Goal: Check status: Check status

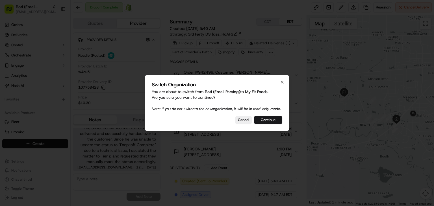
drag, startPoint x: 264, startPoint y: 124, endPoint x: 150, endPoint y: -19, distance: 183.5
click at [150, 0] on html "Roti (Email Parsing) rpajulas@nashhelp.com Toggle Sidebar Orders Deliveries Con…" at bounding box center [217, 103] width 434 height 206
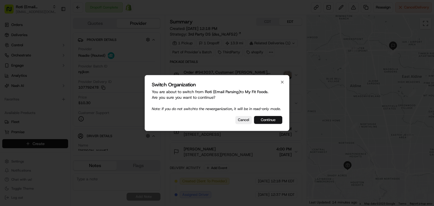
click at [266, 121] on button "Continue" at bounding box center [268, 120] width 28 height 8
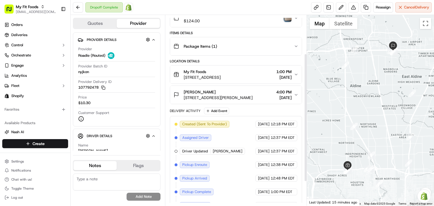
scroll to position [93, 0]
